Goal: Task Accomplishment & Management: Complete application form

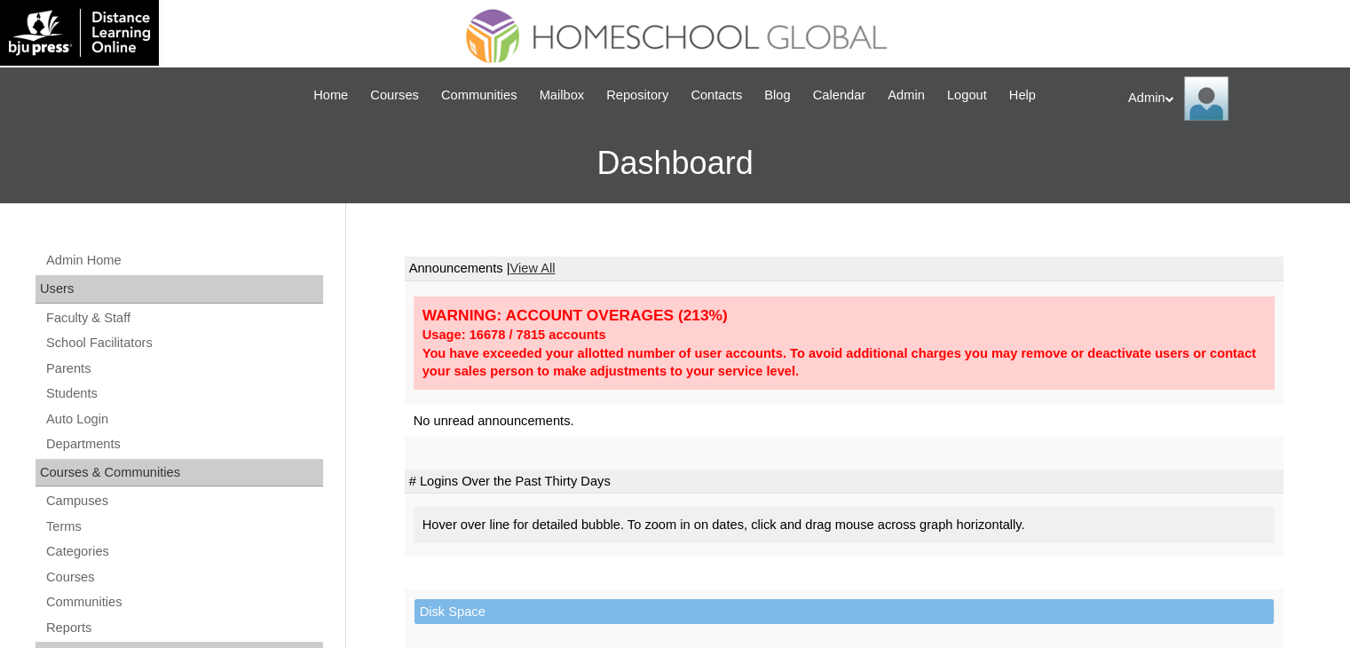
click at [99, 395] on link "Students" at bounding box center [183, 394] width 279 height 22
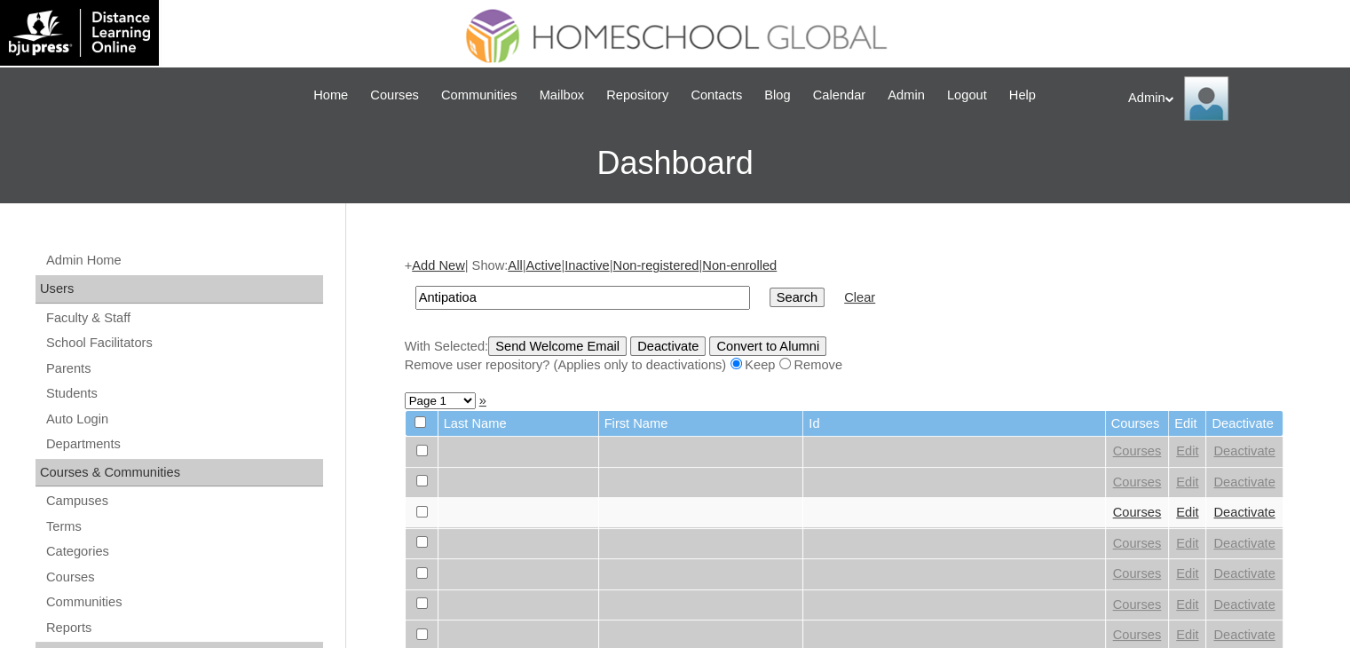
type input "Antipatia"
click at [770, 293] on input "Search" at bounding box center [797, 298] width 55 height 20
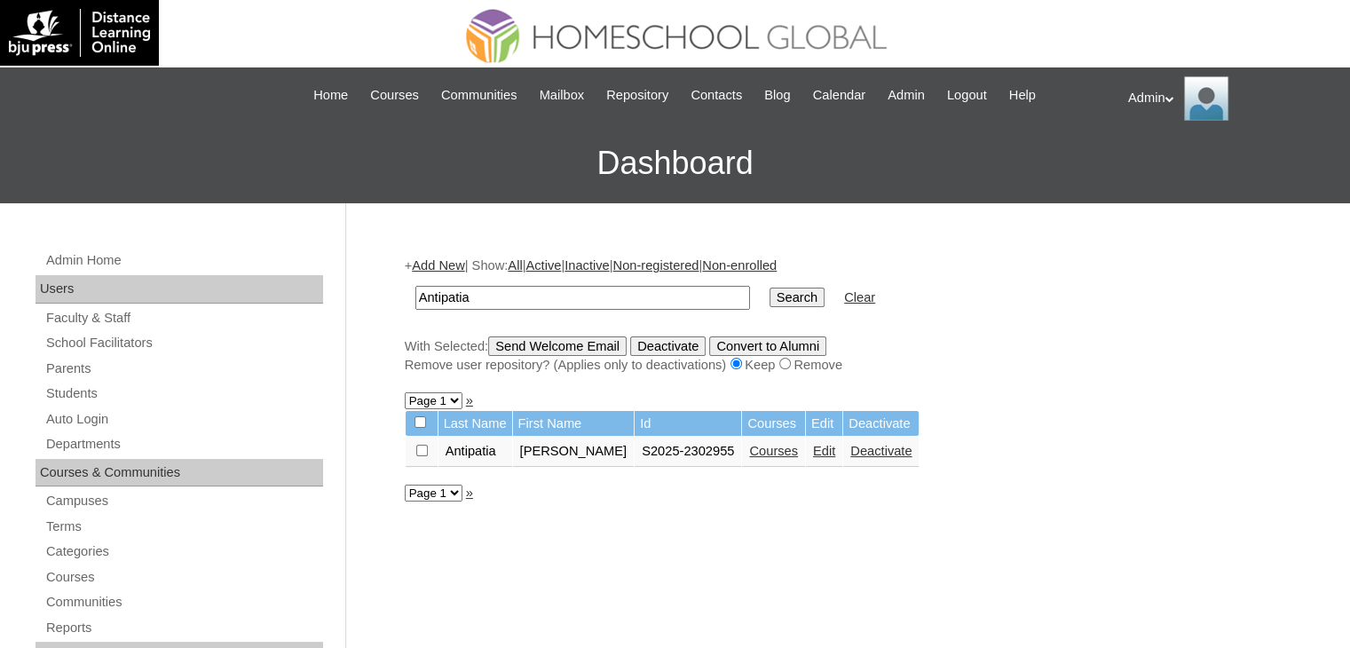
click at [749, 448] on link "Courses" at bounding box center [773, 451] width 49 height 14
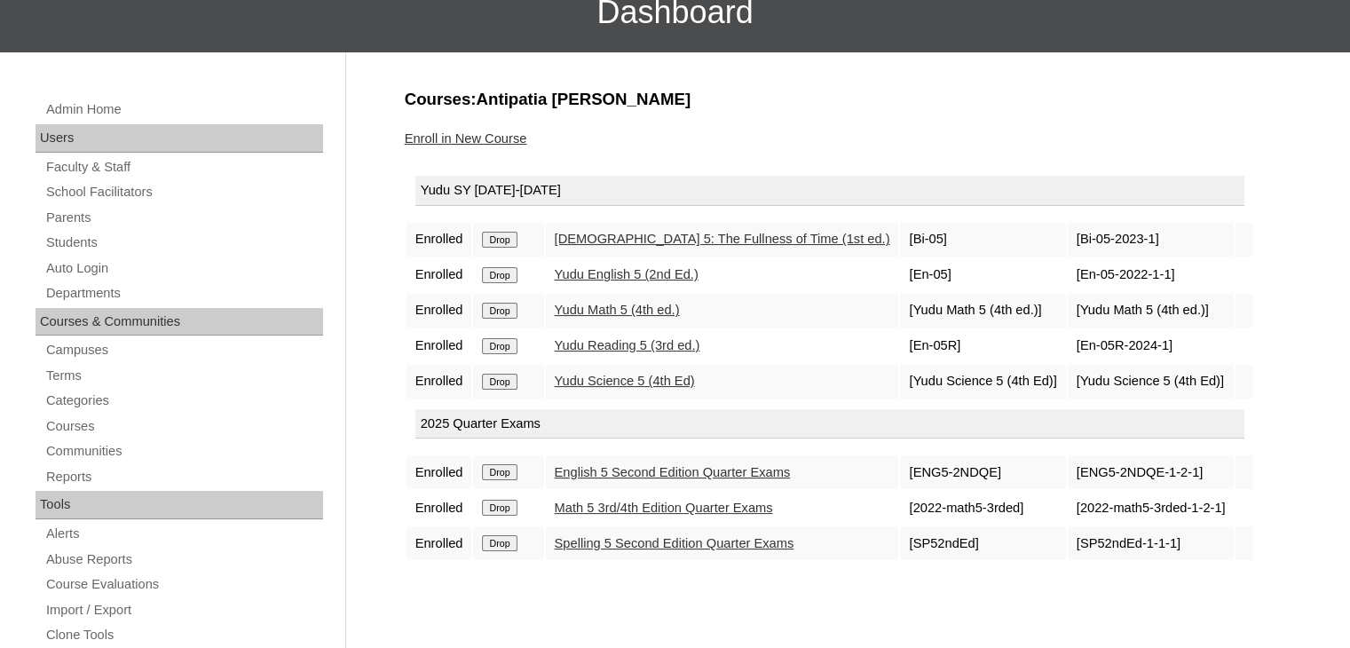
scroll to position [152, 0]
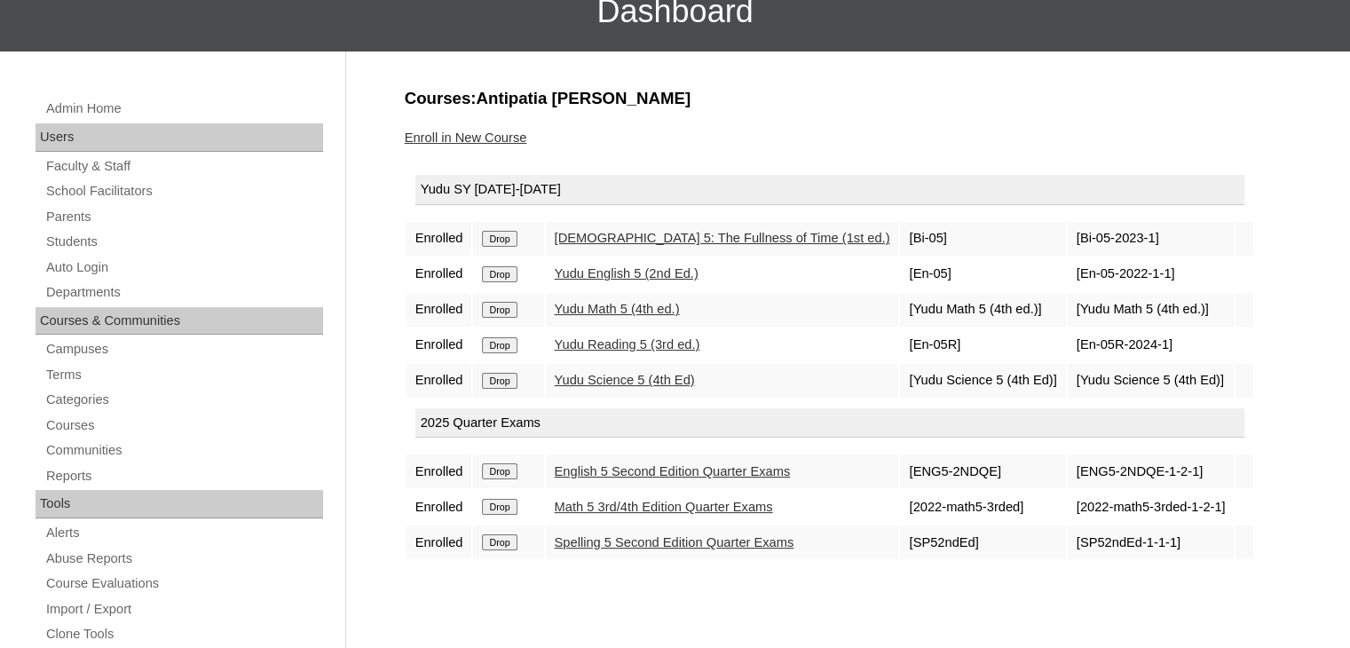
click at [497, 141] on link "Enroll in New Course" at bounding box center [466, 137] width 122 height 14
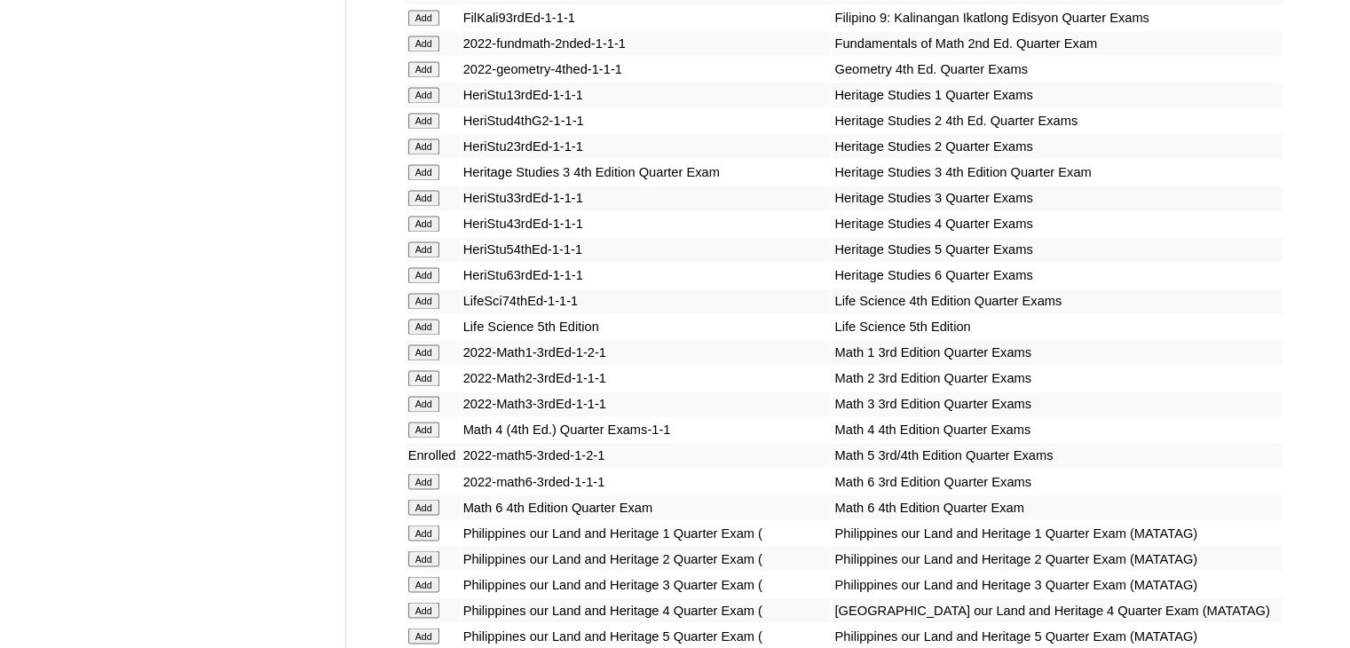
scroll to position [3590, 0]
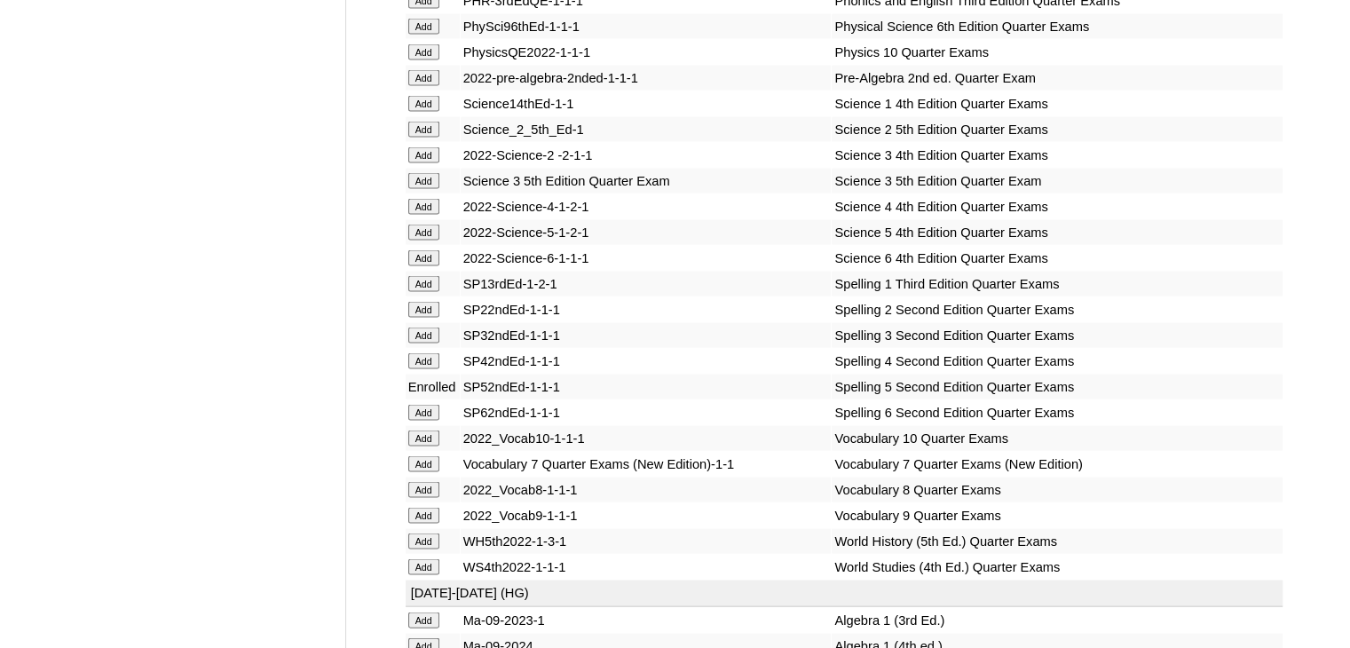
click at [434, 266] on input "Add" at bounding box center [423, 258] width 31 height 16
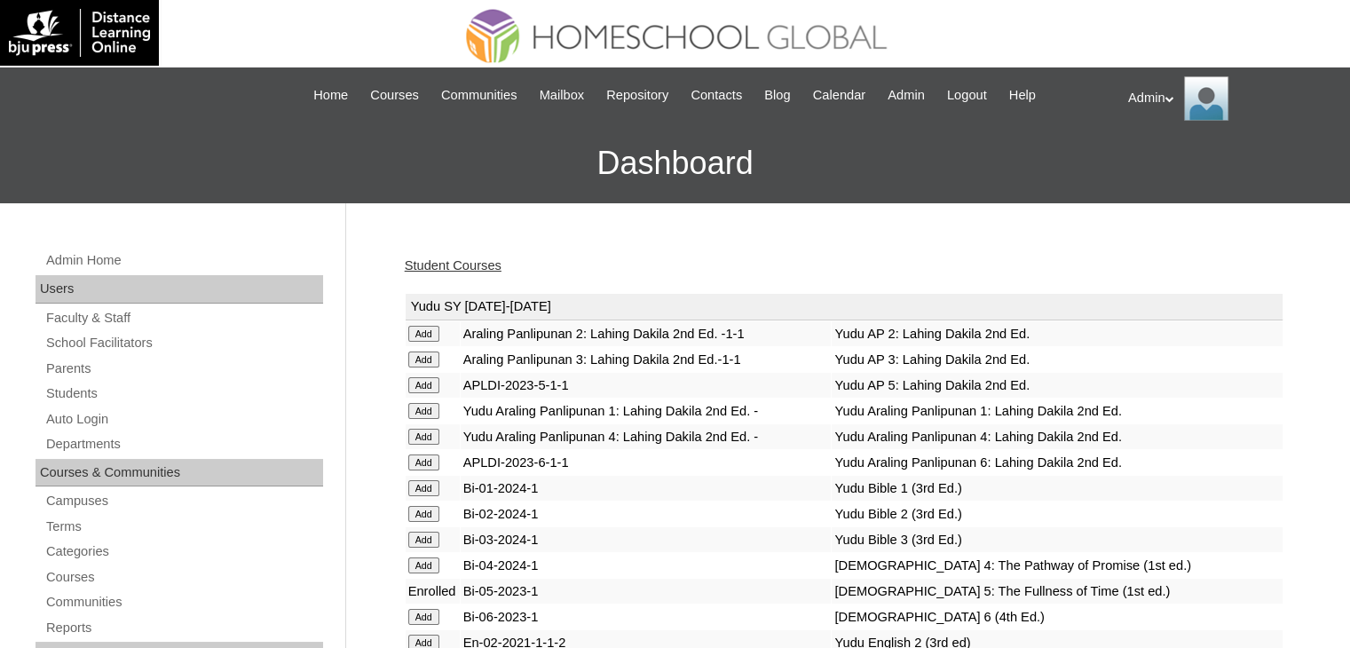
click at [454, 263] on link "Student Courses" at bounding box center [453, 265] width 97 height 14
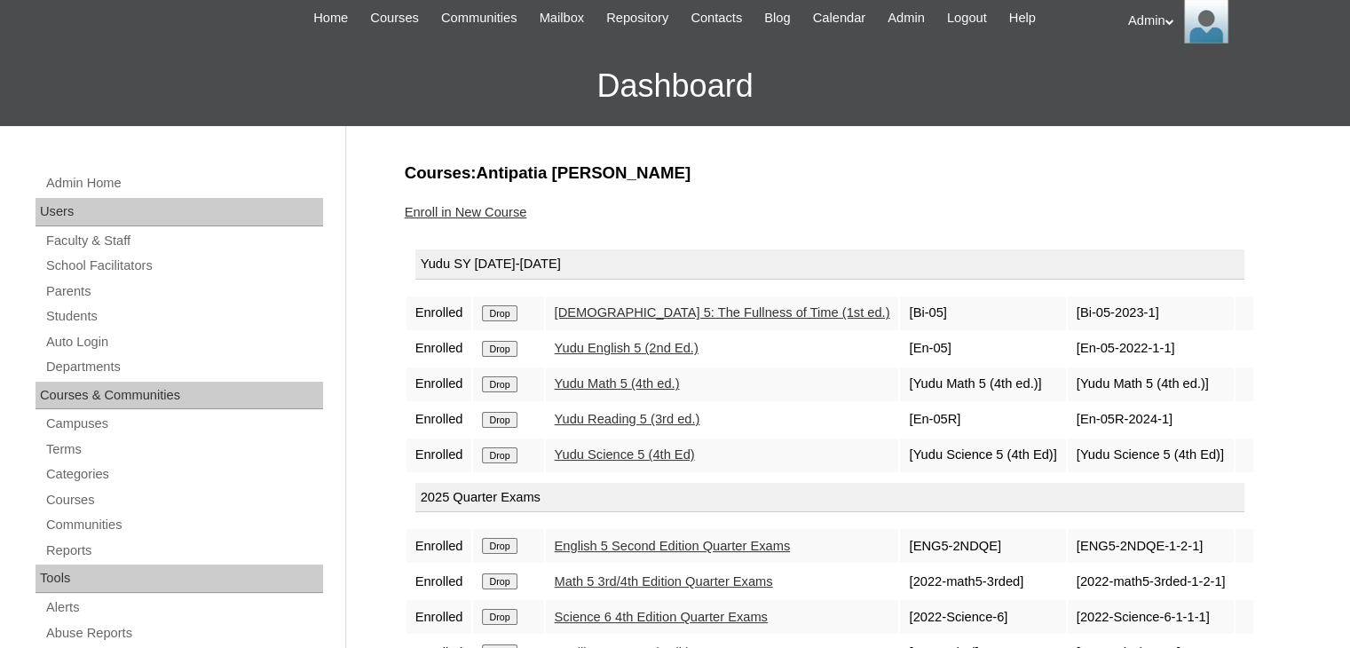
scroll to position [42, 0]
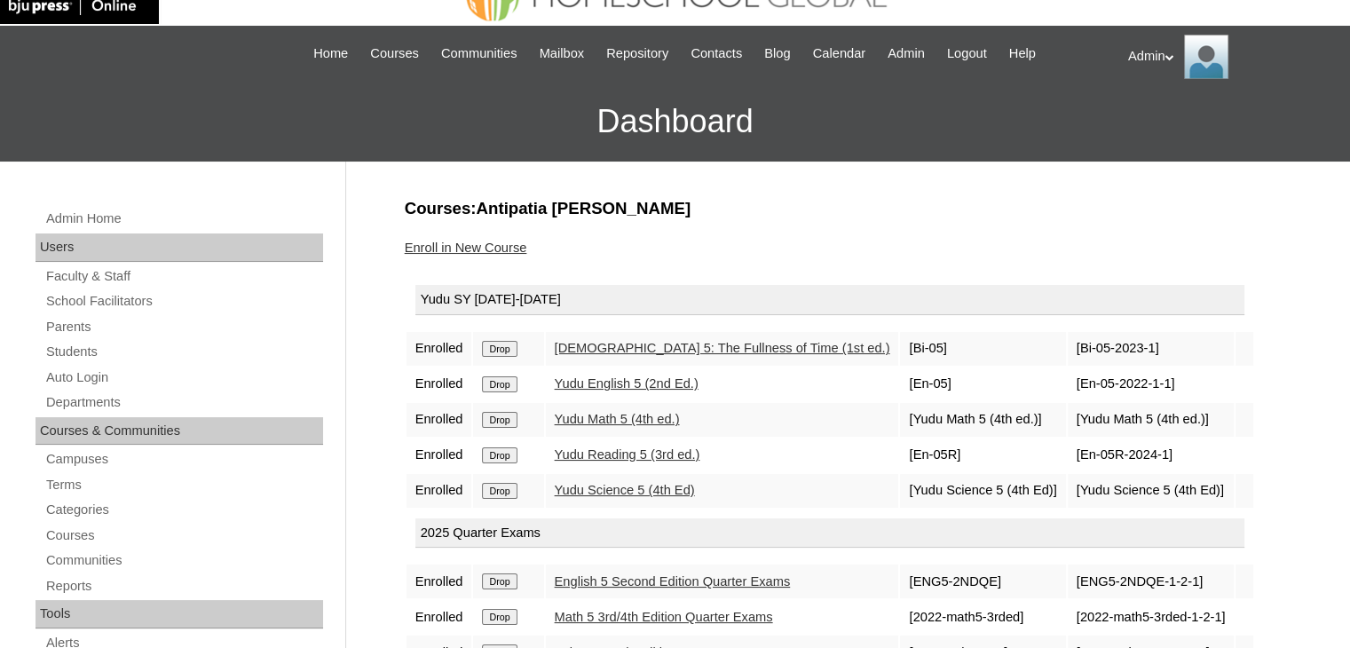
click at [516, 247] on link "Enroll in New Course" at bounding box center [466, 248] width 122 height 14
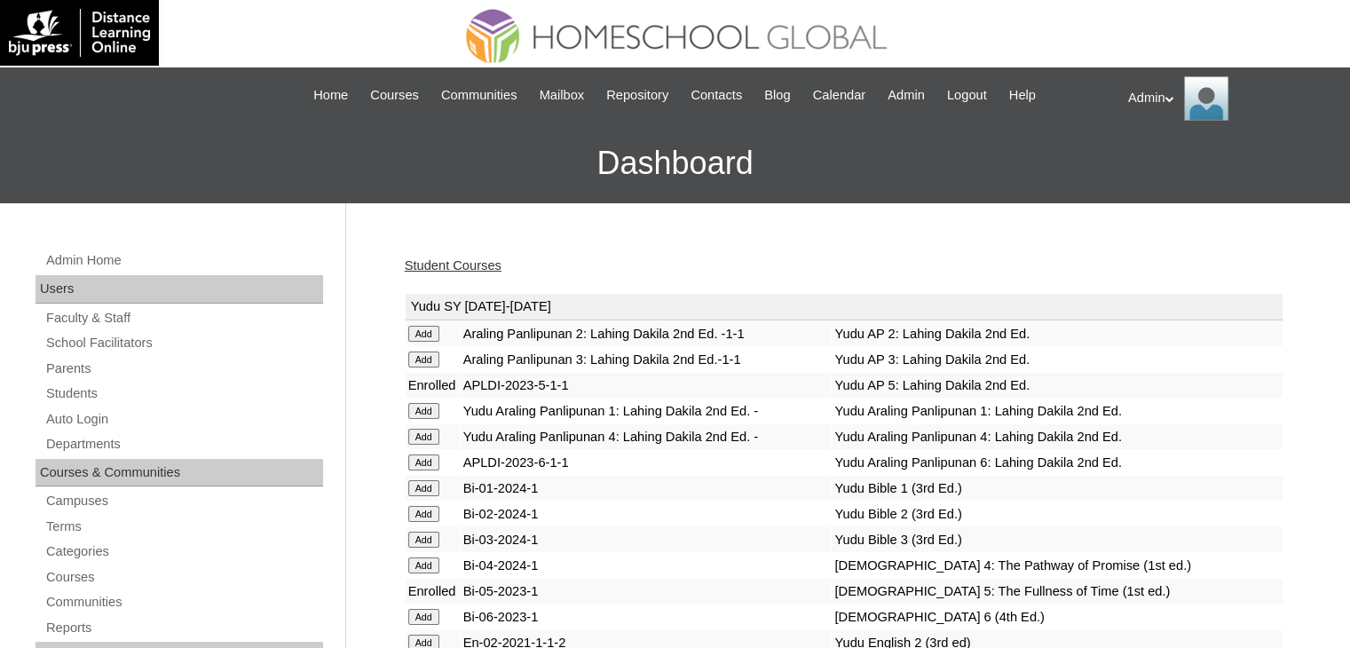
click at [471, 273] on div "Student Courses" at bounding box center [844, 266] width 879 height 19
click at [471, 265] on link "Student Courses" at bounding box center [453, 265] width 97 height 14
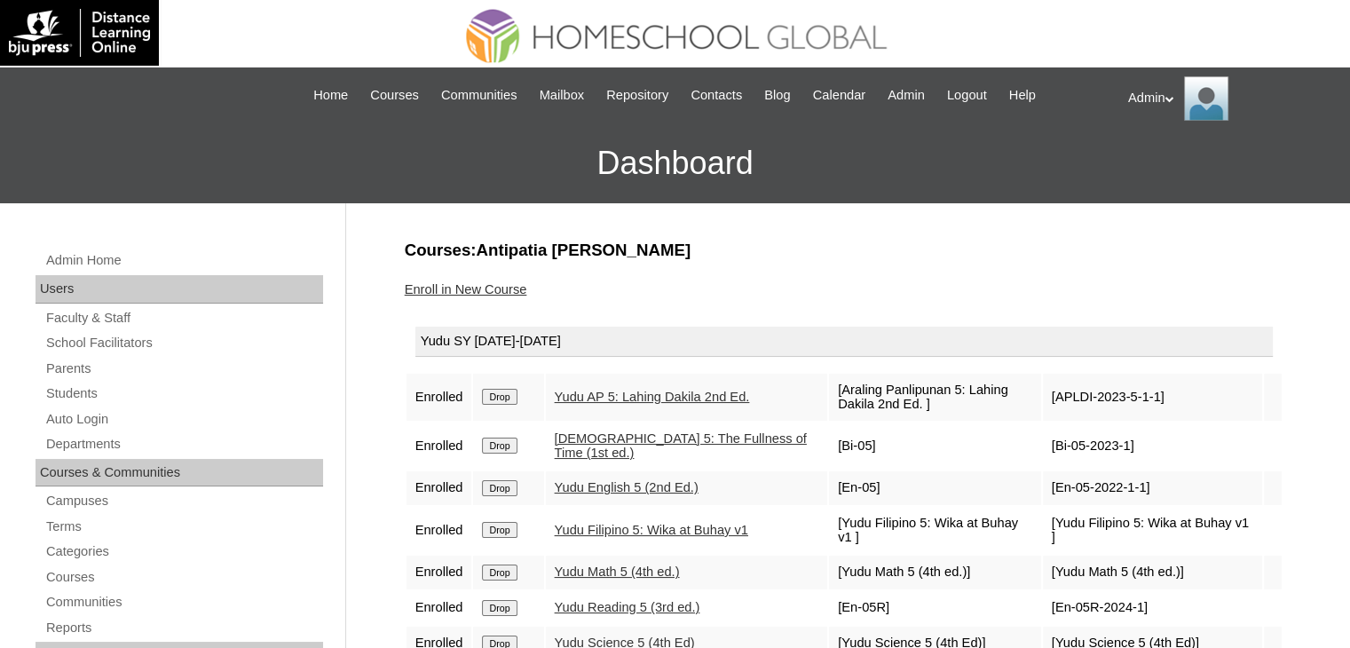
scroll to position [224, 0]
